Goal: Obtain resource: Obtain resource

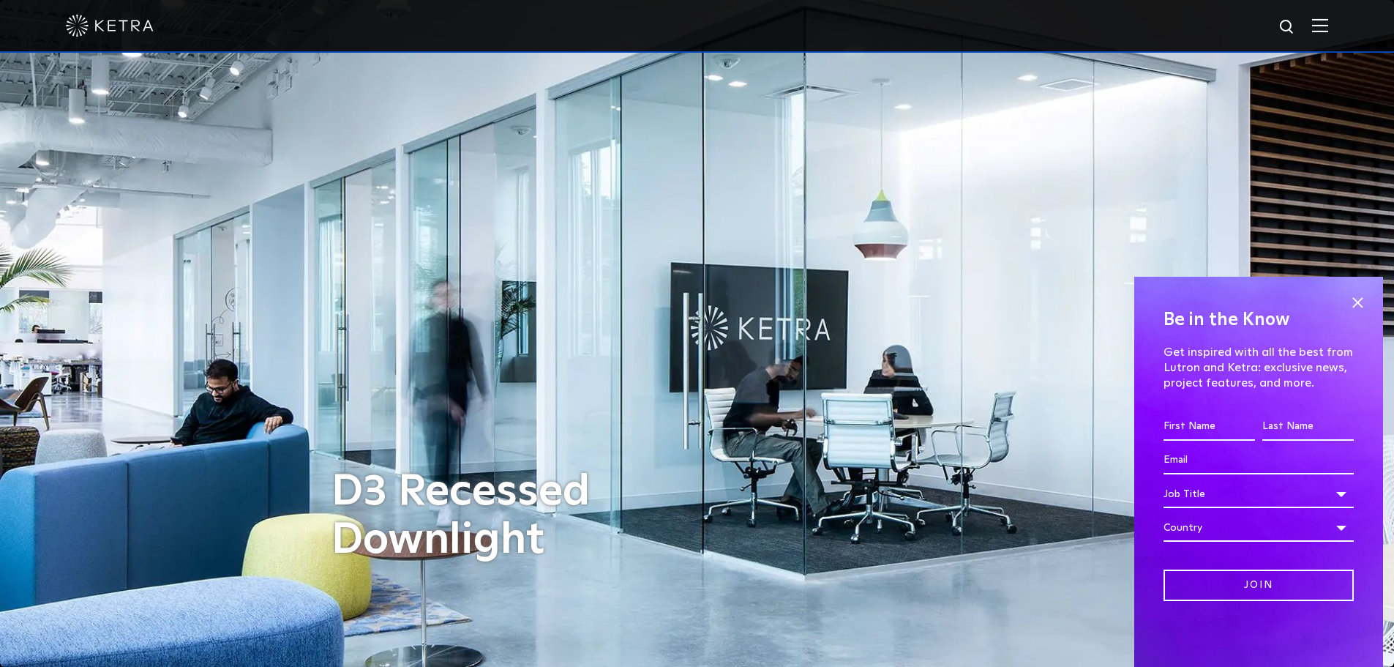
click at [1328, 29] on img at bounding box center [1320, 25] width 16 height 14
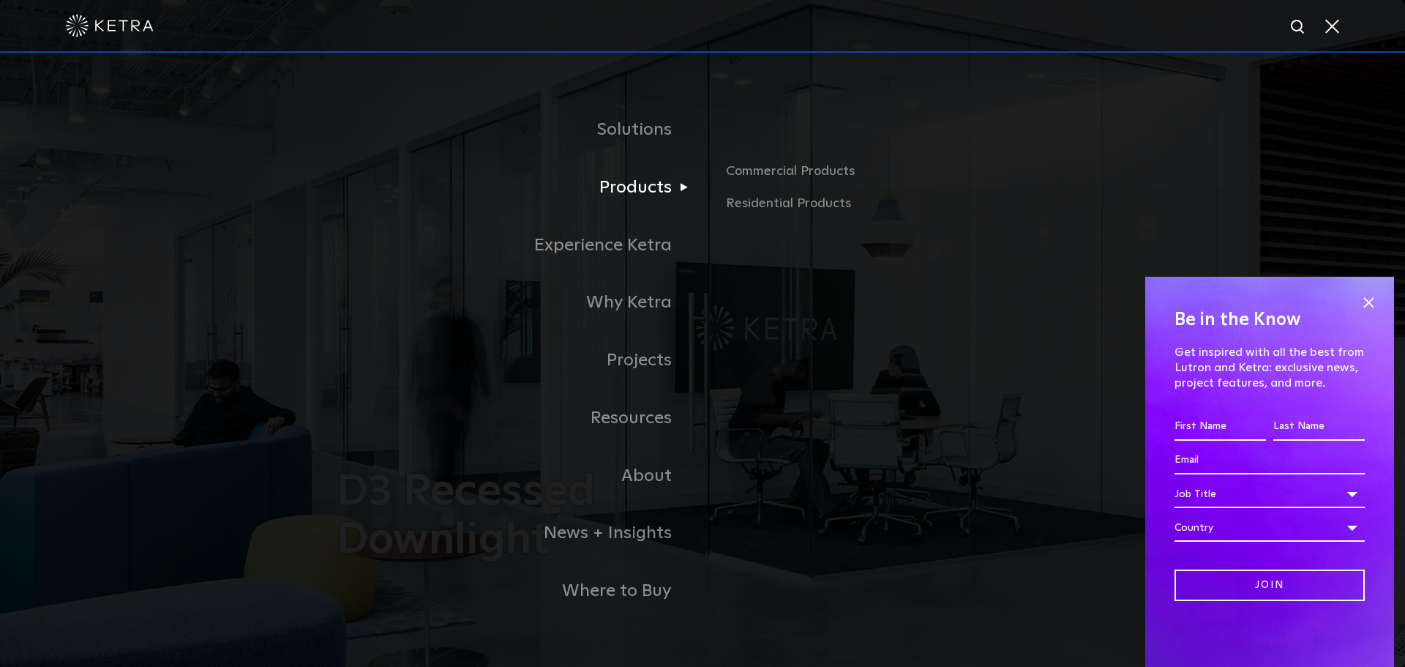
click at [628, 189] on link "Products" at bounding box center [520, 188] width 366 height 58
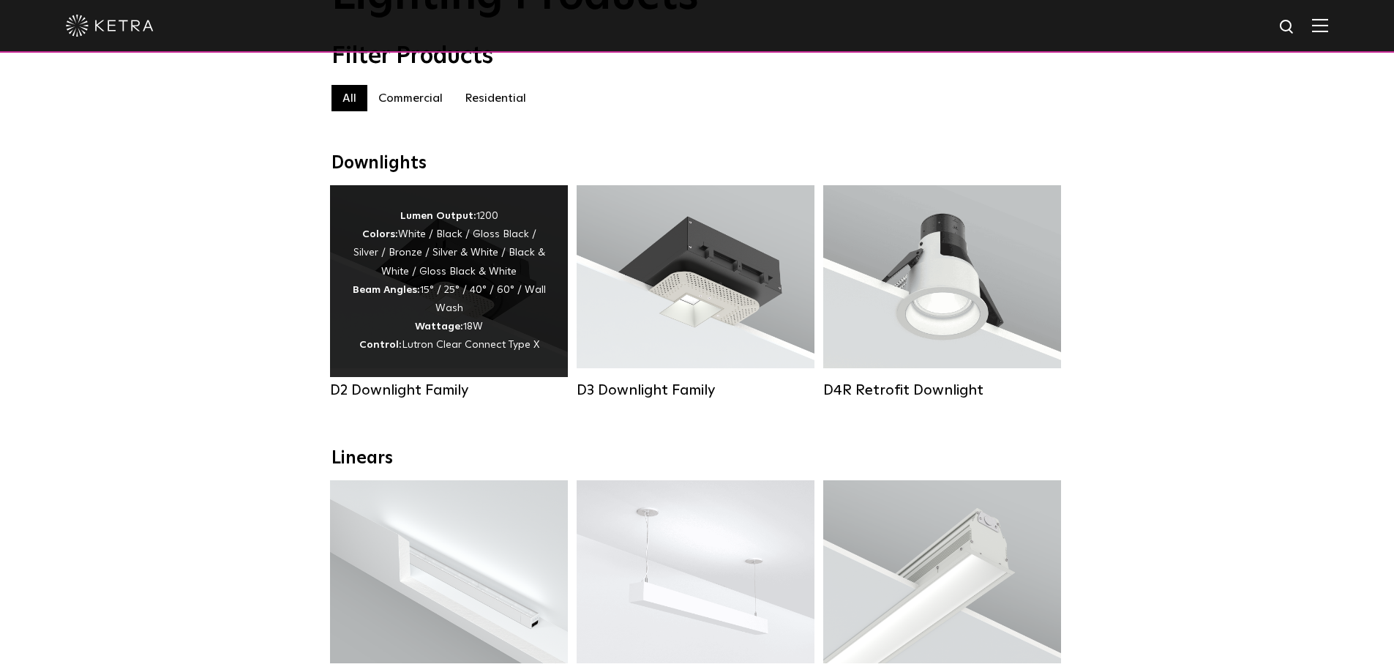
scroll to position [146, 0]
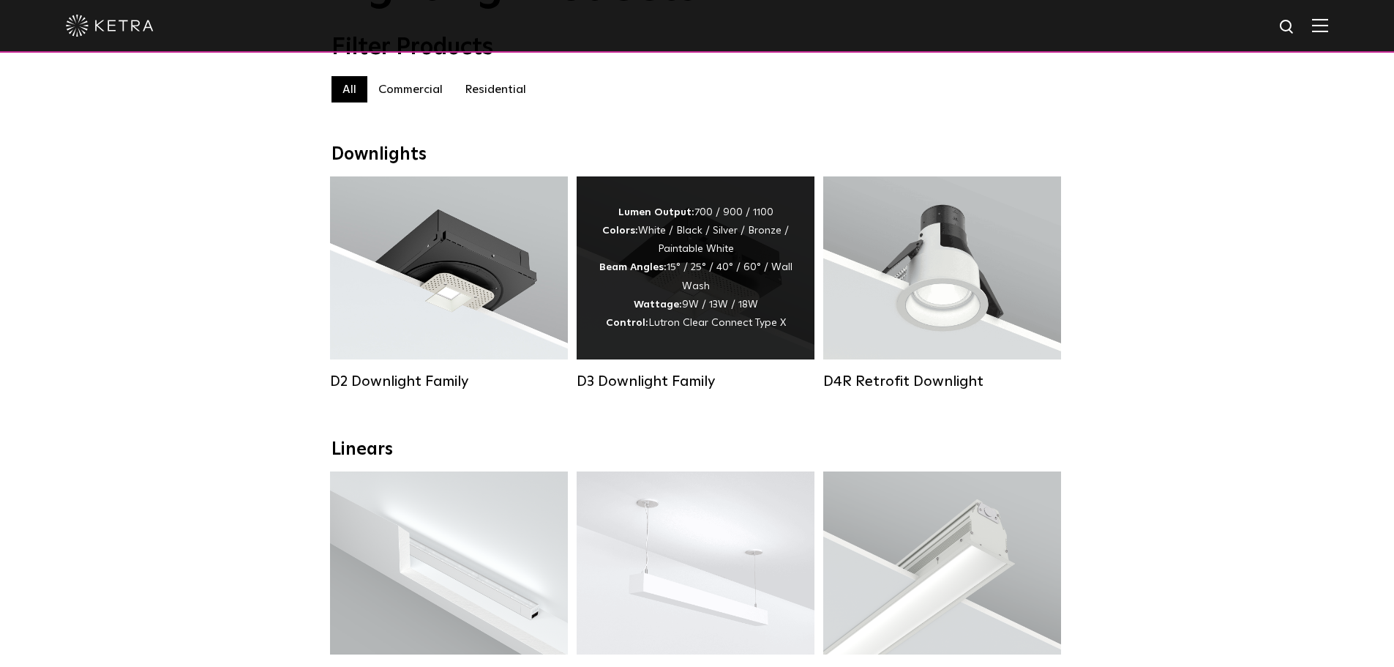
click at [609, 286] on div "Lumen Output: 700 / 900 / 1100 Colors: White / Black / Silver / Bronze / Painta…" at bounding box center [695, 267] width 194 height 129
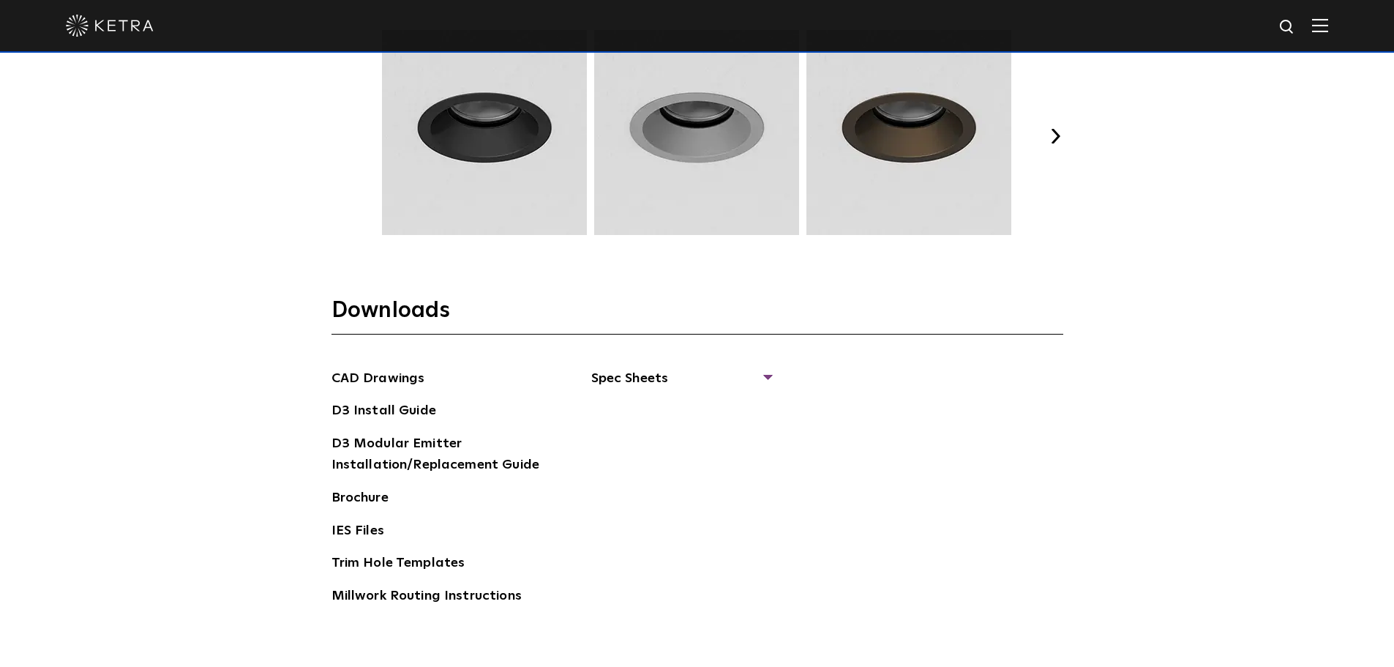
scroll to position [2195, 0]
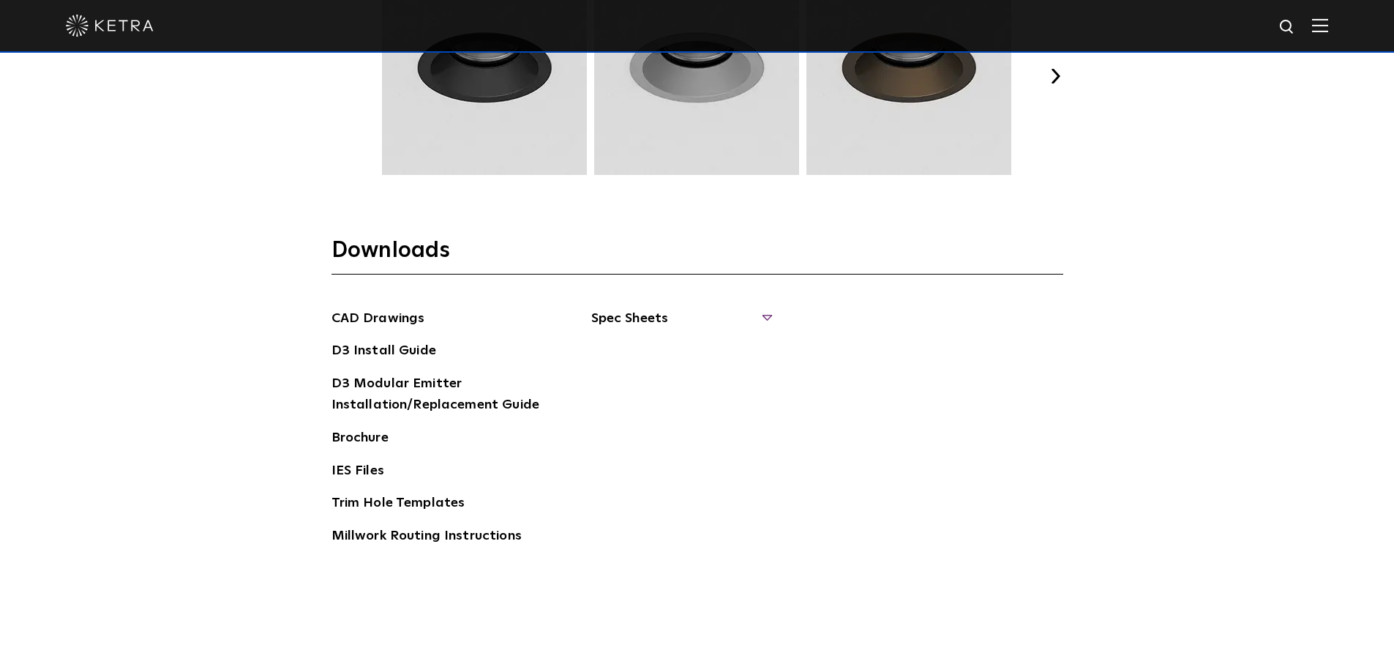
click at [671, 320] on span "Spec Sheets" at bounding box center [680, 324] width 179 height 32
click at [662, 350] on link "D3 Adjustable Round" at bounding box center [664, 351] width 111 height 16
